Goal: Transaction & Acquisition: Purchase product/service

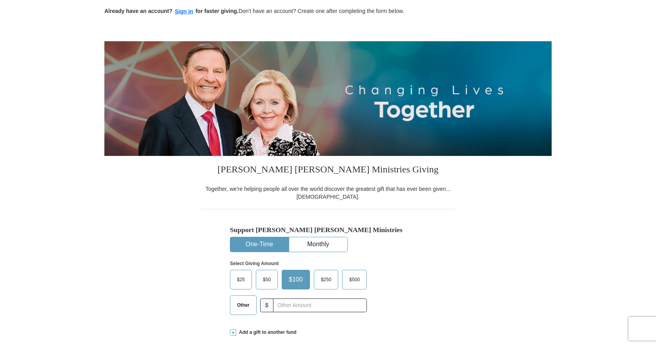
scroll to position [79, 0]
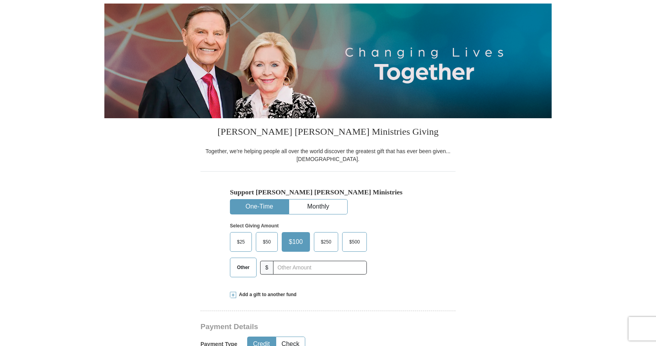
click at [242, 276] on label "Other" at bounding box center [243, 267] width 26 height 19
click at [0, 0] on input "Other" at bounding box center [0, 0] width 0 height 0
click at [294, 267] on input "text" at bounding box center [319, 268] width 87 height 14
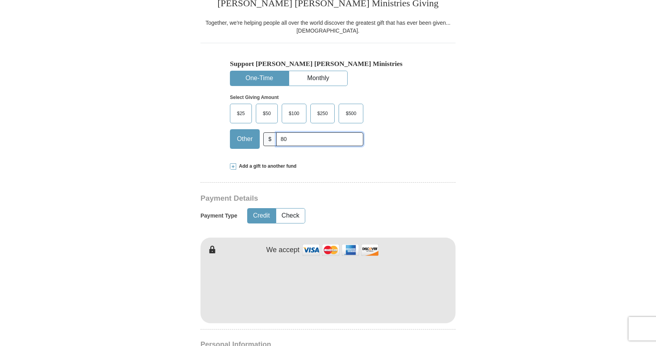
scroll to position [275, 0]
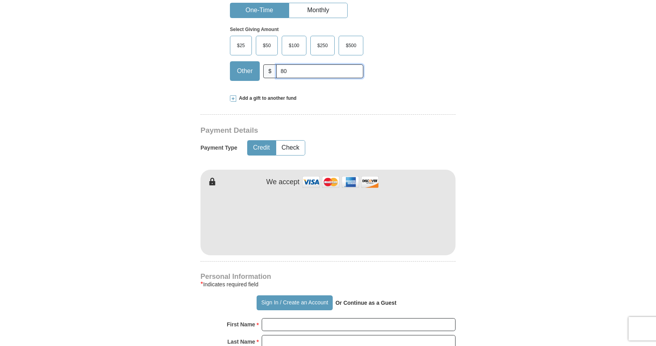
type input "80"
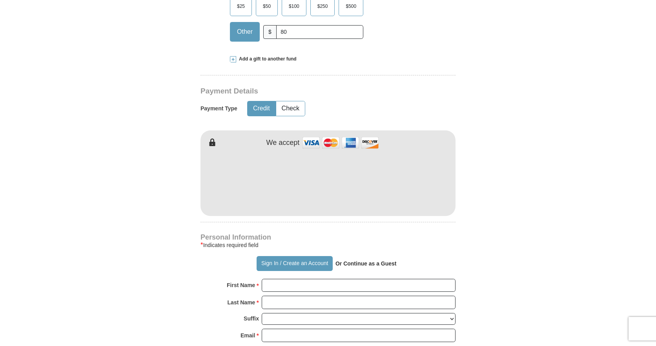
scroll to position [432, 0]
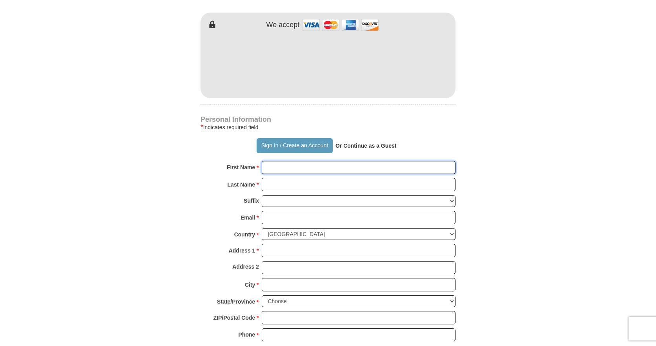
click at [271, 164] on input "First Name *" at bounding box center [359, 167] width 194 height 13
type input "[PERSON_NAME]"
click at [301, 188] on input "Last Name *" at bounding box center [359, 184] width 194 height 13
type input "Mandelin"
click at [327, 218] on input "Email *" at bounding box center [359, 217] width 194 height 13
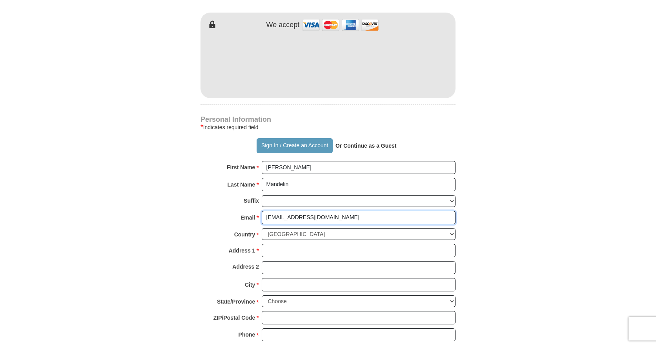
type input "[EMAIL_ADDRESS][DOMAIN_NAME]"
click at [328, 246] on input "Address 1 *" at bounding box center [359, 250] width 194 height 13
type input "[STREET_ADDRESS]"
click at [320, 287] on input "City *" at bounding box center [359, 284] width 194 height 13
type input "[GEOGRAPHIC_DATA]"
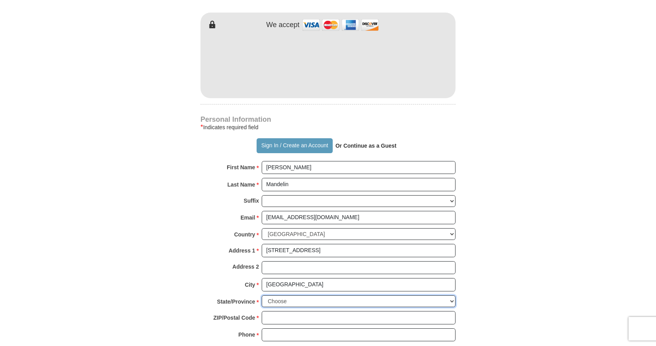
click at [338, 301] on select "Choose [US_STATE] [US_STATE] [US_STATE] [US_STATE] [US_STATE] Armed Forces Amer…" at bounding box center [359, 301] width 194 height 12
select select "WI"
click at [262, 295] on select "Choose [US_STATE] [US_STATE] [US_STATE] [US_STATE] [US_STATE] Armed Forces Amer…" at bounding box center [359, 301] width 194 height 12
click at [327, 312] on input "ZIP/Postal Code *" at bounding box center [359, 317] width 194 height 13
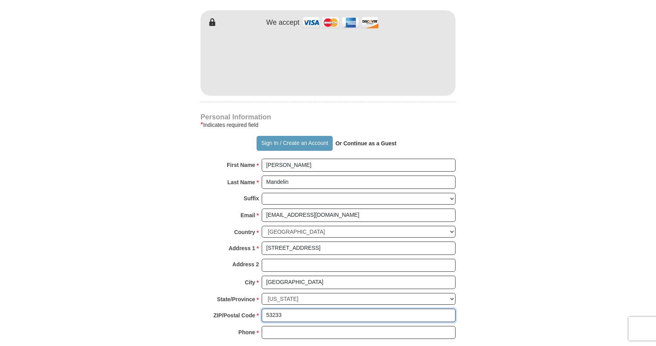
scroll to position [550, 0]
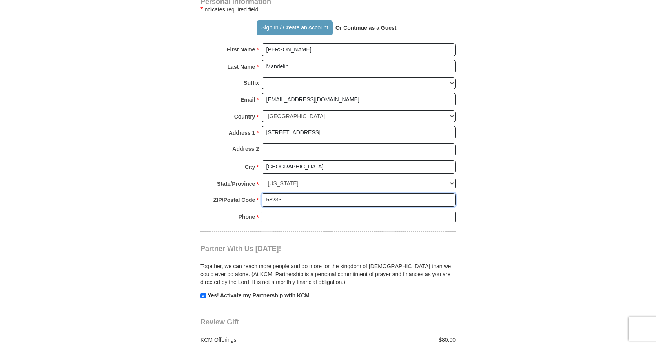
type input "53233"
click at [308, 219] on input "Phone * *" at bounding box center [359, 216] width 194 height 13
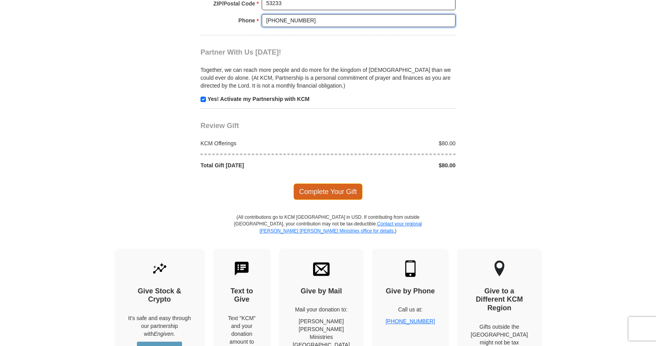
type input "[PHONE_NUMBER]"
click at [328, 192] on span "Complete Your Gift" at bounding box center [328, 191] width 69 height 16
